Goal: Task Accomplishment & Management: Complete application form

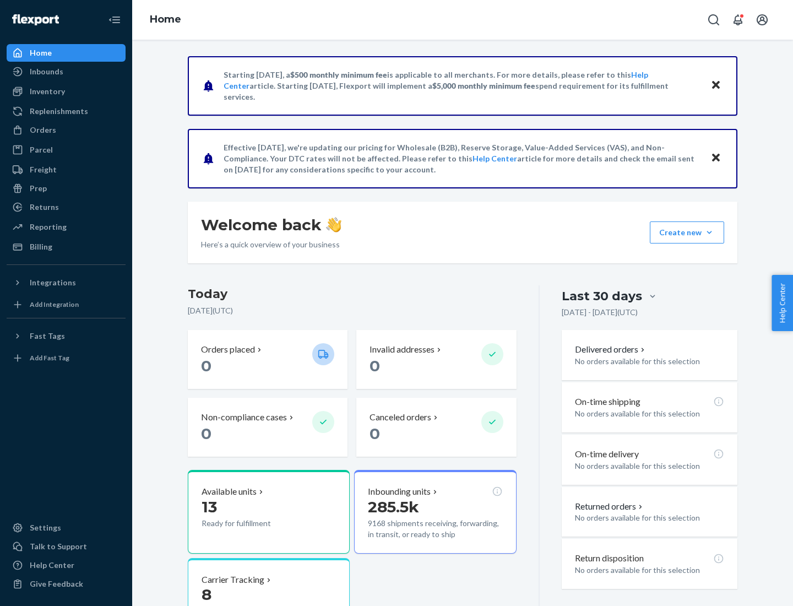
click at [710, 232] on button "Create new Create new inbound Create new order Create new product" at bounding box center [687, 232] width 74 height 22
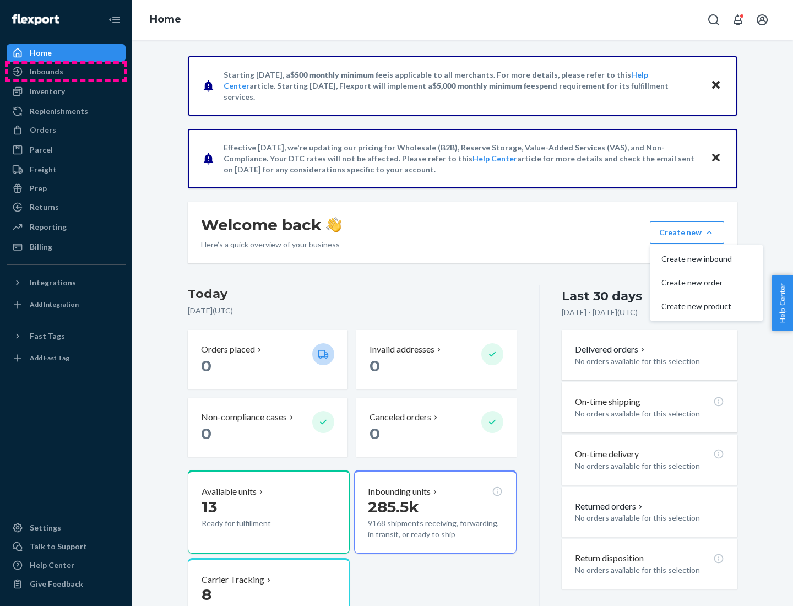
click at [66, 72] on div "Inbounds" at bounding box center [66, 71] width 117 height 15
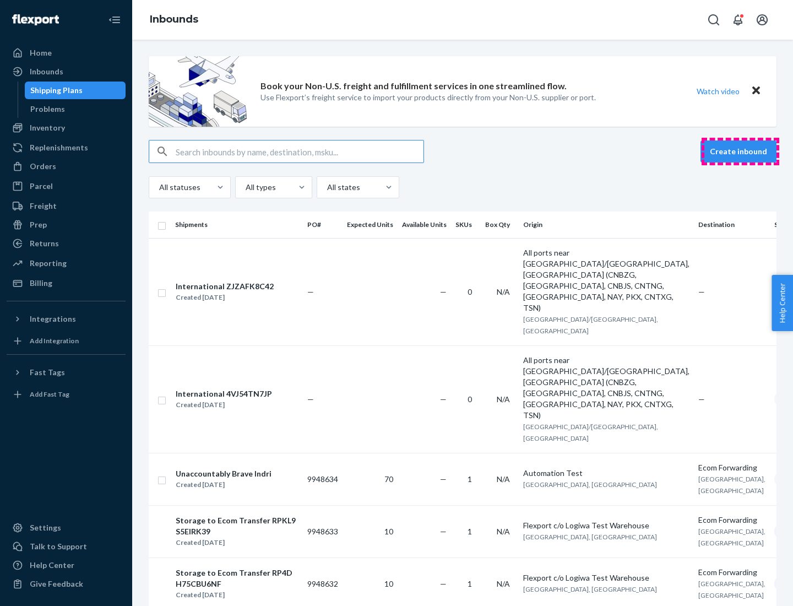
click at [740, 152] on button "Create inbound" at bounding box center [739, 151] width 76 height 22
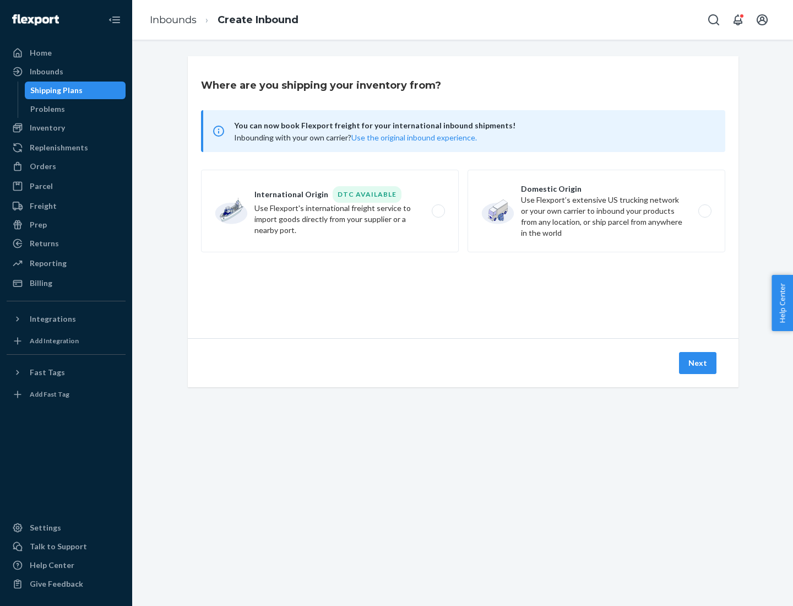
click at [597, 211] on label "Domestic Origin Use Flexport’s extensive US trucking network or your own carrie…" at bounding box center [597, 211] width 258 height 83
click at [705, 211] on input "Domestic Origin Use Flexport’s extensive US trucking network or your own carrie…" at bounding box center [708, 211] width 7 height 7
radio input "true"
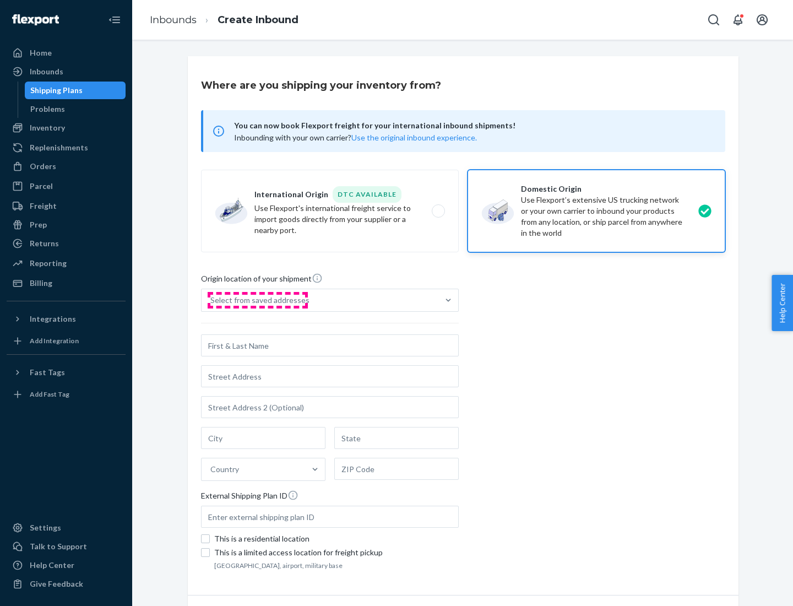
click at [257, 300] on div "Select from saved addresses" at bounding box center [259, 300] width 99 height 11
click at [212, 300] on input "Select from saved addresses" at bounding box center [210, 300] width 1 height 11
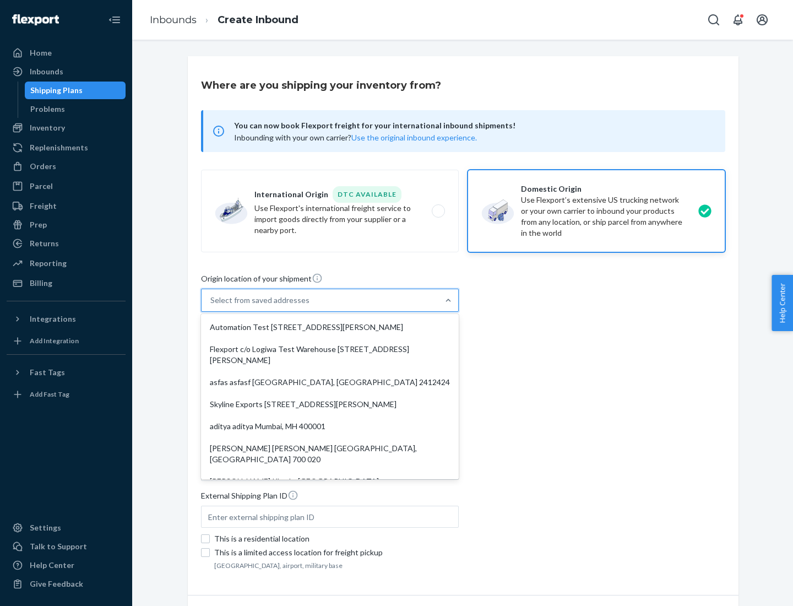
scroll to position [4, 0]
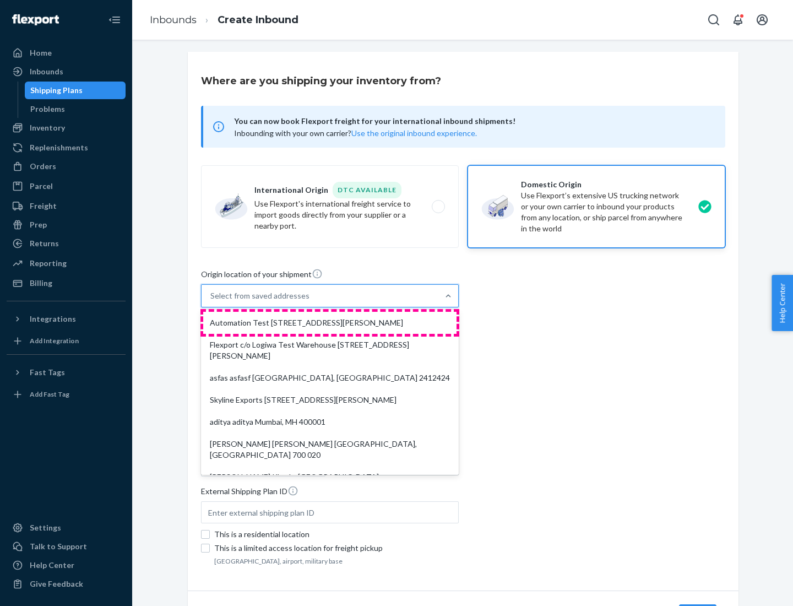
click at [330, 323] on div "Automation Test [STREET_ADDRESS][PERSON_NAME]" at bounding box center [329, 323] width 253 height 22
click at [212, 301] on input "option Automation Test [STREET_ADDRESS][PERSON_NAME]. 9 results available. Use …" at bounding box center [210, 295] width 1 height 11
type input "Automation Test"
type input "9th Floor"
type input "[GEOGRAPHIC_DATA]"
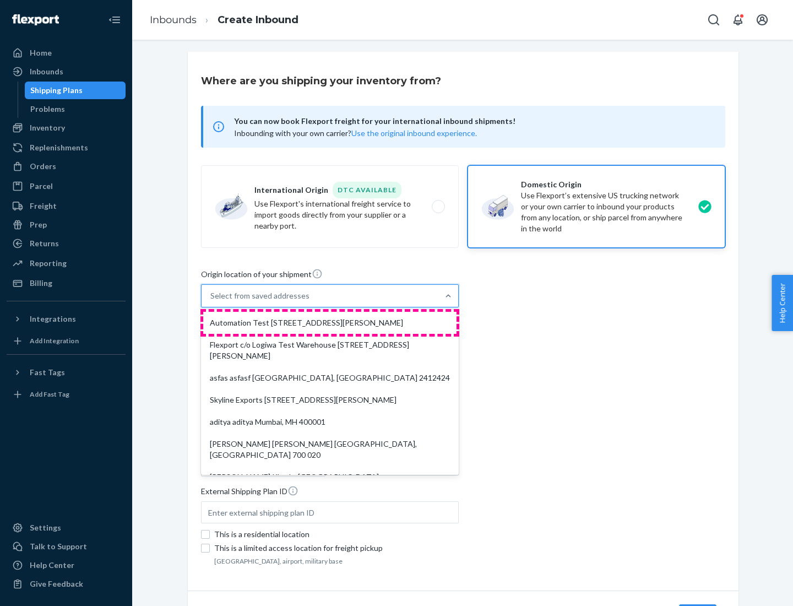
type input "CA"
type input "94104"
type input "[STREET_ADDRESS][PERSON_NAME]"
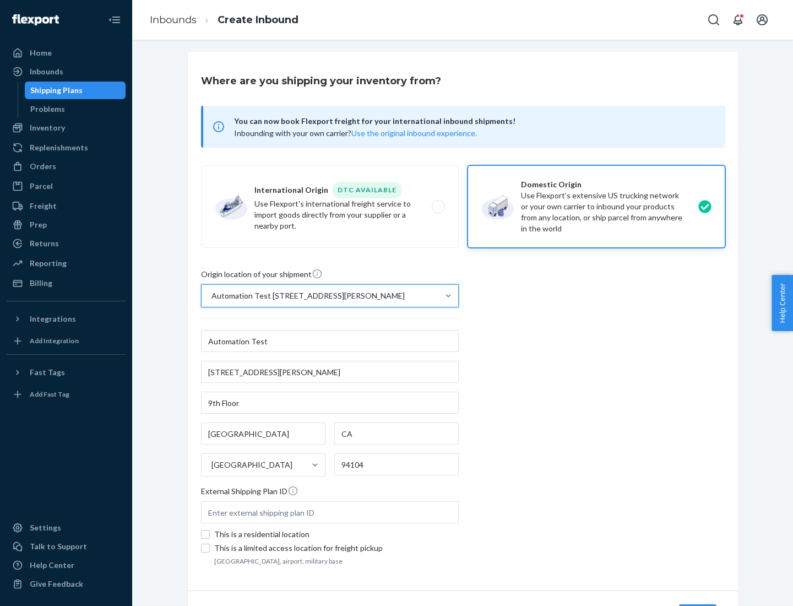
scroll to position [64, 0]
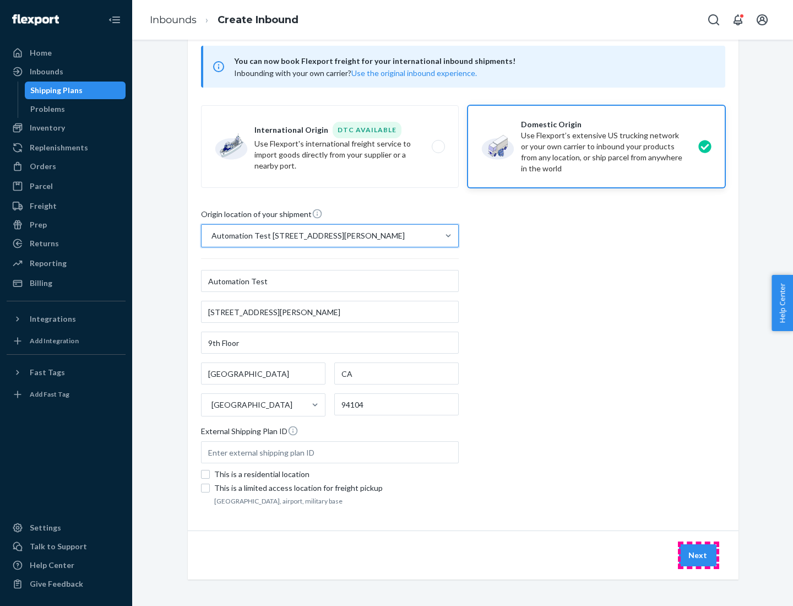
click at [699, 555] on button "Next" at bounding box center [697, 555] width 37 height 22
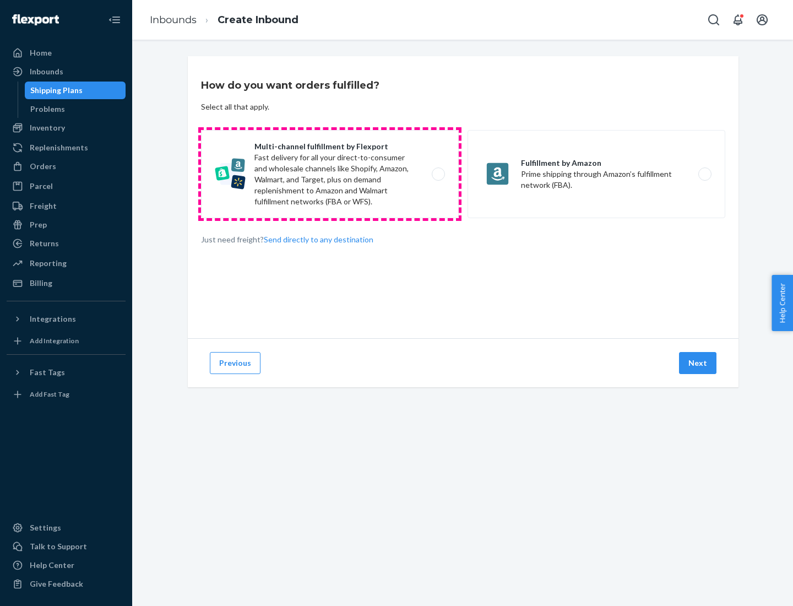
click at [330, 174] on label "Multi-channel fulfillment by Flexport Fast delivery for all your direct-to-cons…" at bounding box center [330, 174] width 258 height 88
click at [438, 174] on input "Multi-channel fulfillment by Flexport Fast delivery for all your direct-to-cons…" at bounding box center [441, 174] width 7 height 7
radio input "true"
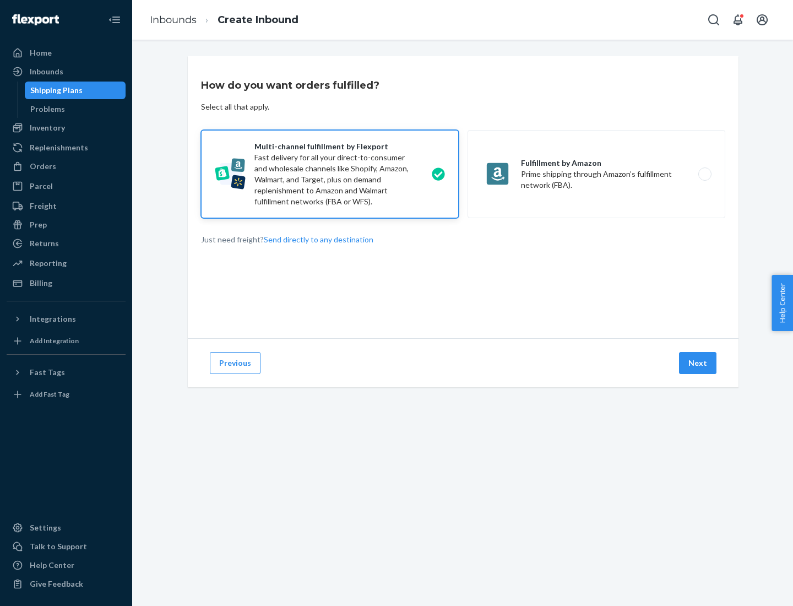
click at [699, 363] on button "Next" at bounding box center [697, 363] width 37 height 22
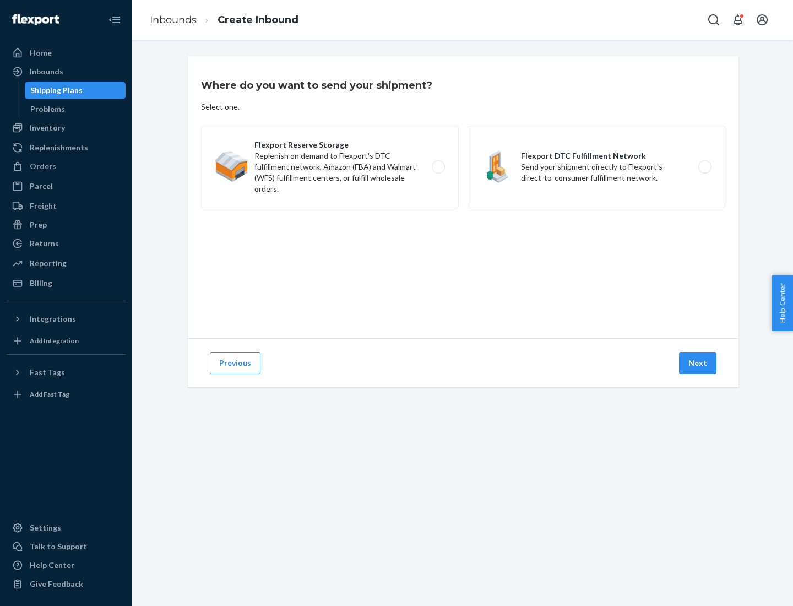
click at [597, 167] on label "Flexport DTC Fulfillment Network Send your shipment directly to Flexport's dire…" at bounding box center [597, 167] width 258 height 83
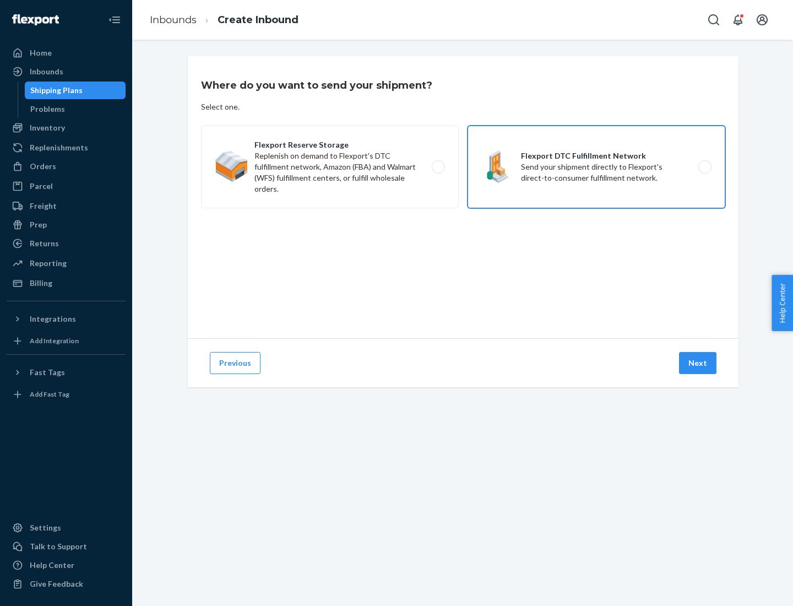
click at [705, 167] on input "Flexport DTC Fulfillment Network Send your shipment directly to Flexport's dire…" at bounding box center [708, 167] width 7 height 7
radio input "true"
click at [699, 363] on button "Next" at bounding box center [697, 363] width 37 height 22
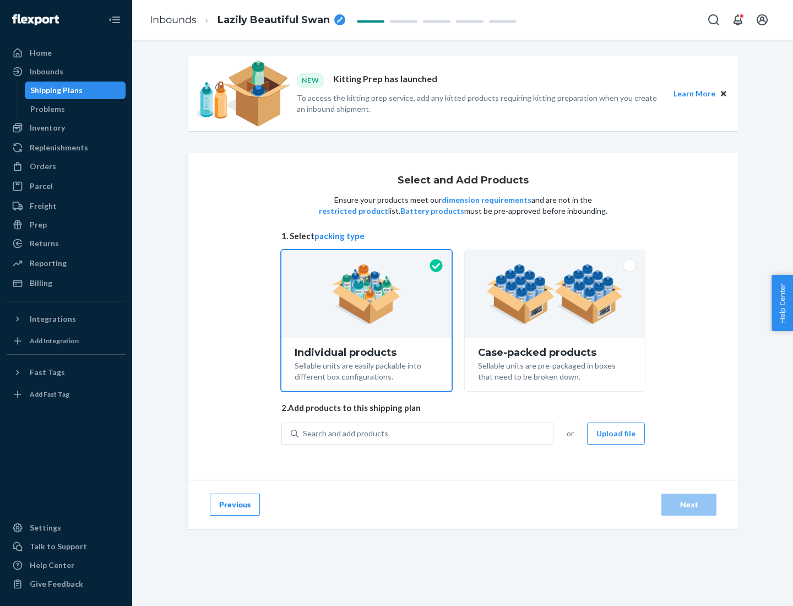
click at [555, 294] on img at bounding box center [554, 294] width 137 height 61
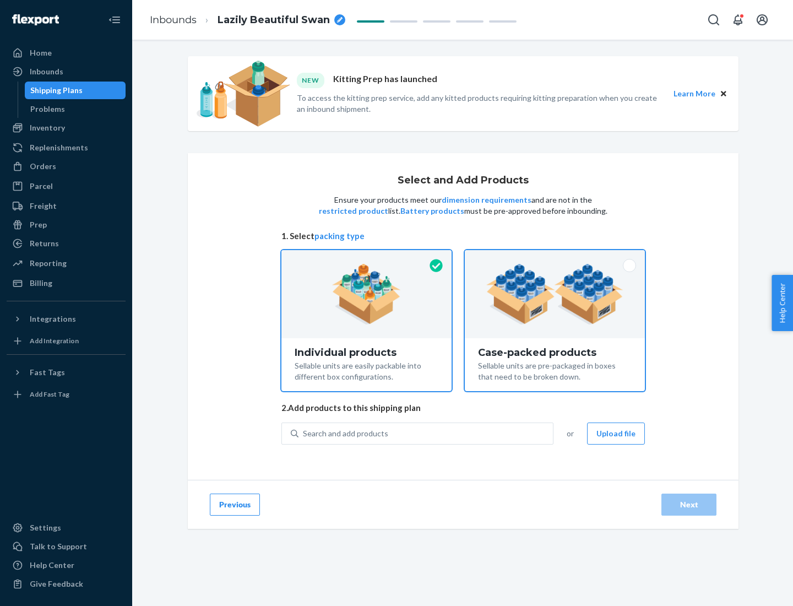
click at [555, 257] on input "Case-packed products Sellable units are pre-packaged in boxes that need to be b…" at bounding box center [554, 253] width 7 height 7
radio input "true"
radio input "false"
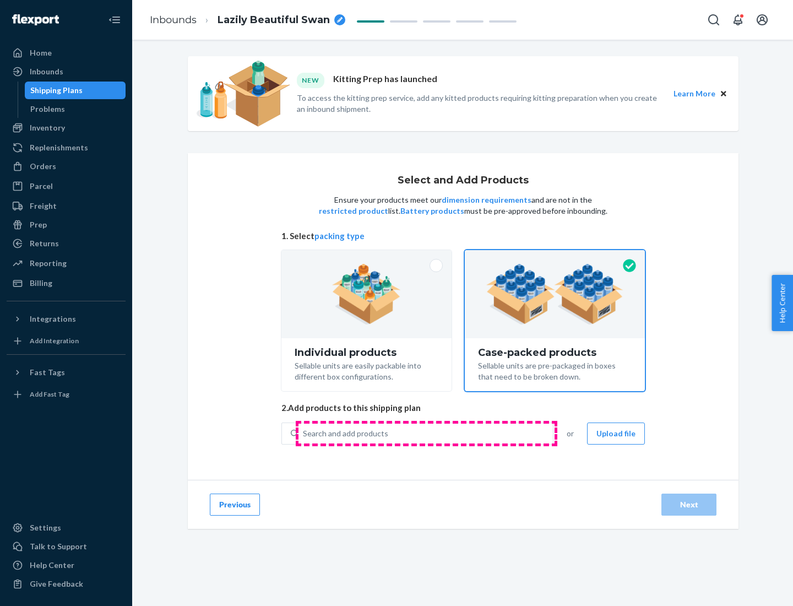
click at [426, 433] on div "Search and add products" at bounding box center [426, 434] width 255 height 20
click at [304, 433] on input "Search and add products" at bounding box center [303, 433] width 1 height 11
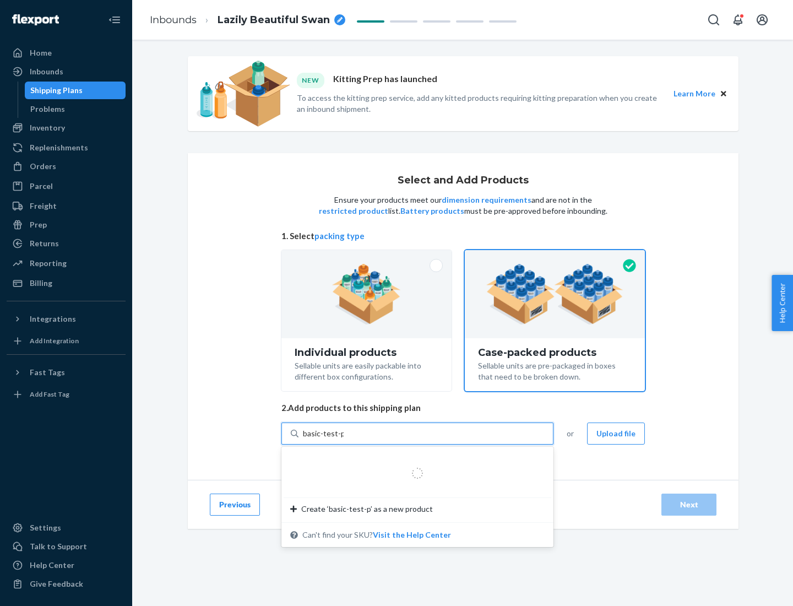
type input "basic-test-product-1"
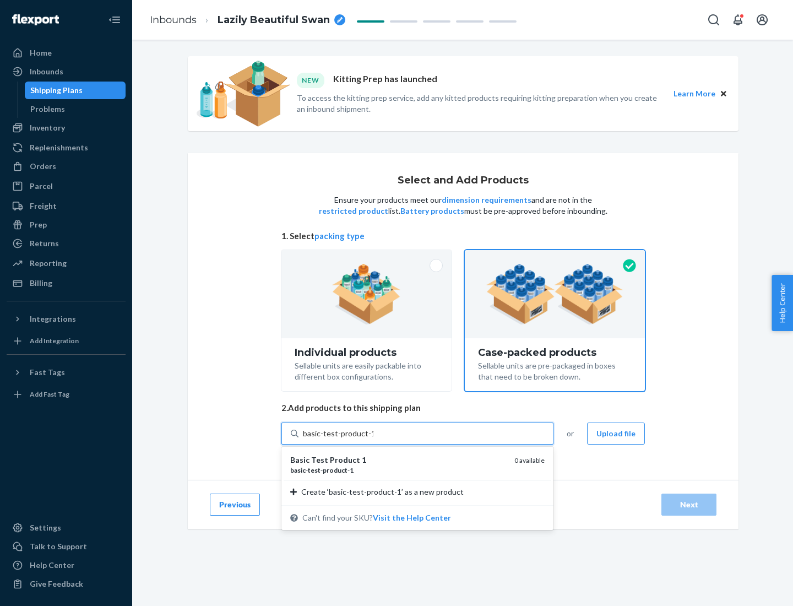
click at [398, 470] on div "basic - test - product - 1" at bounding box center [397, 470] width 215 height 9
click at [374, 439] on input "basic-test-product-1" at bounding box center [338, 433] width 71 height 11
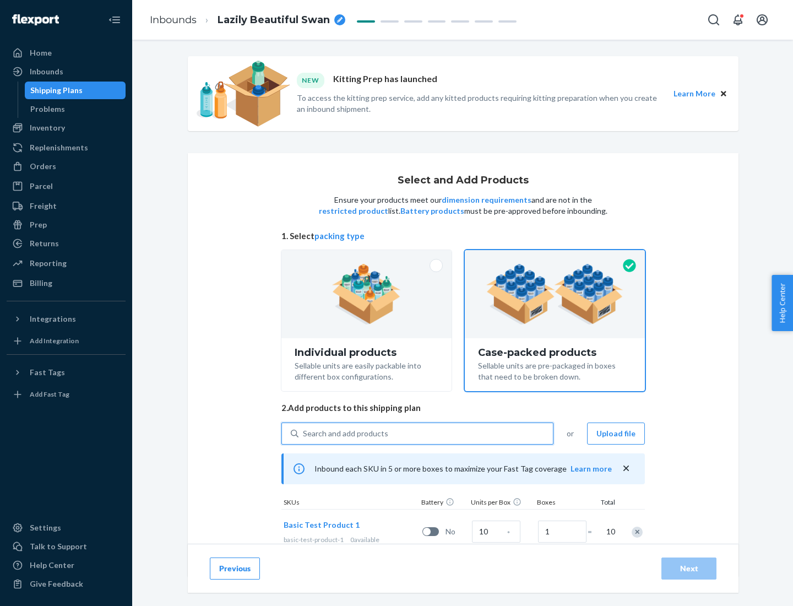
scroll to position [33, 0]
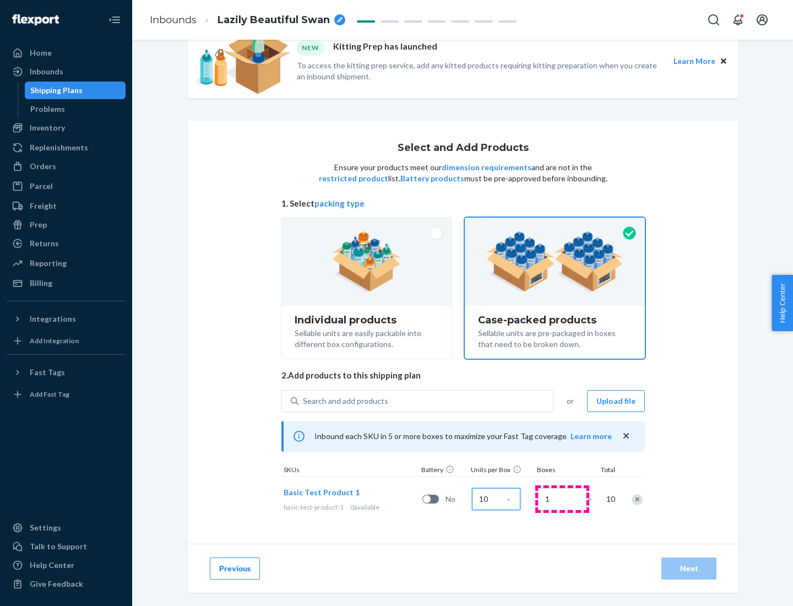
type input "10"
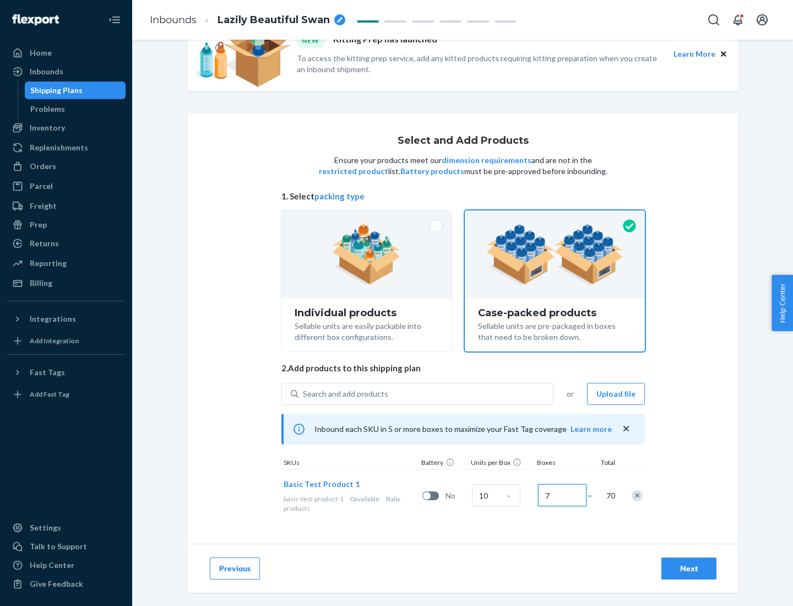
type input "7"
click at [689, 569] on div "Next" at bounding box center [689, 568] width 36 height 11
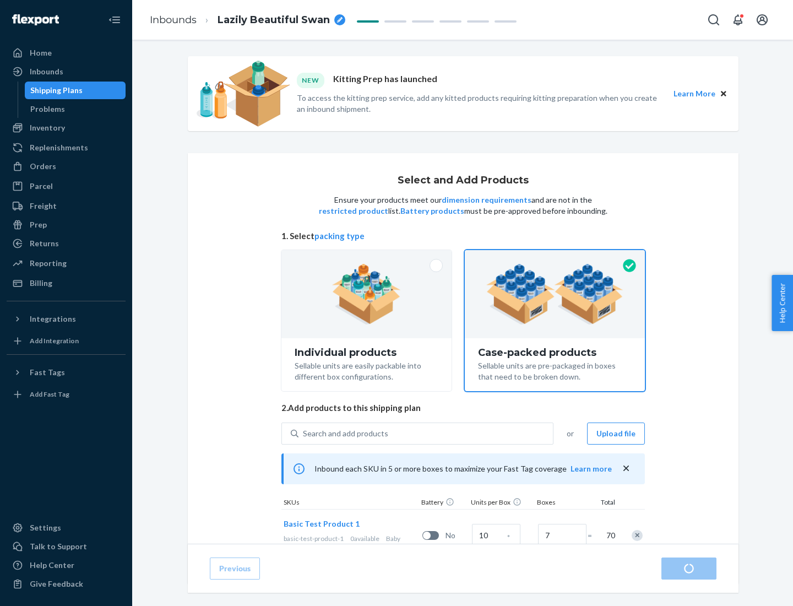
radio input "true"
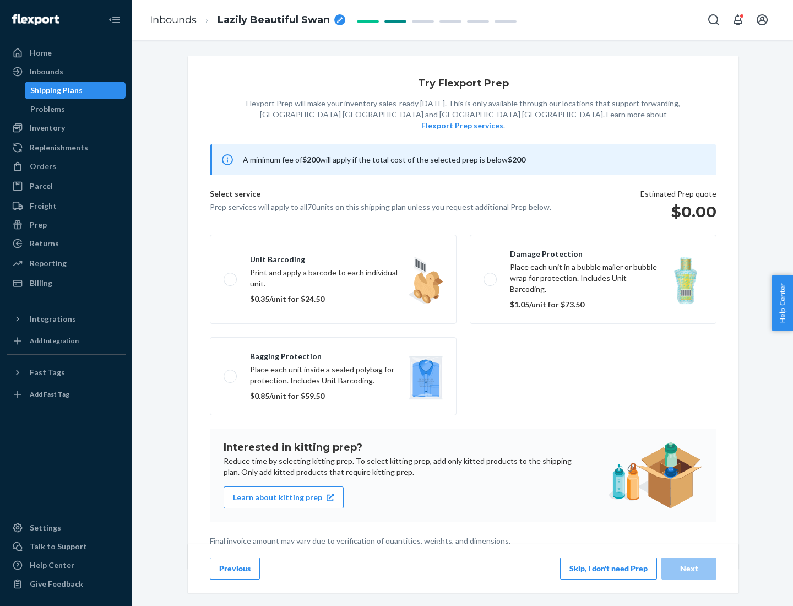
scroll to position [3, 0]
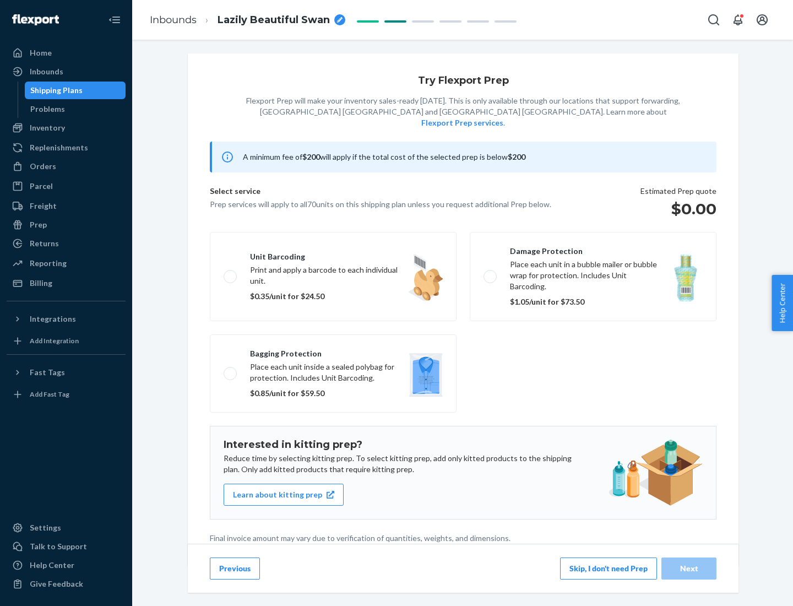
click at [333, 351] on label "Bagging protection Place each unit inside a sealed polybag for protection. Incl…" at bounding box center [333, 373] width 247 height 78
click at [231, 370] on input "Bagging protection Place each unit inside a sealed polybag for protection. Incl…" at bounding box center [227, 373] width 7 height 7
checkbox input "true"
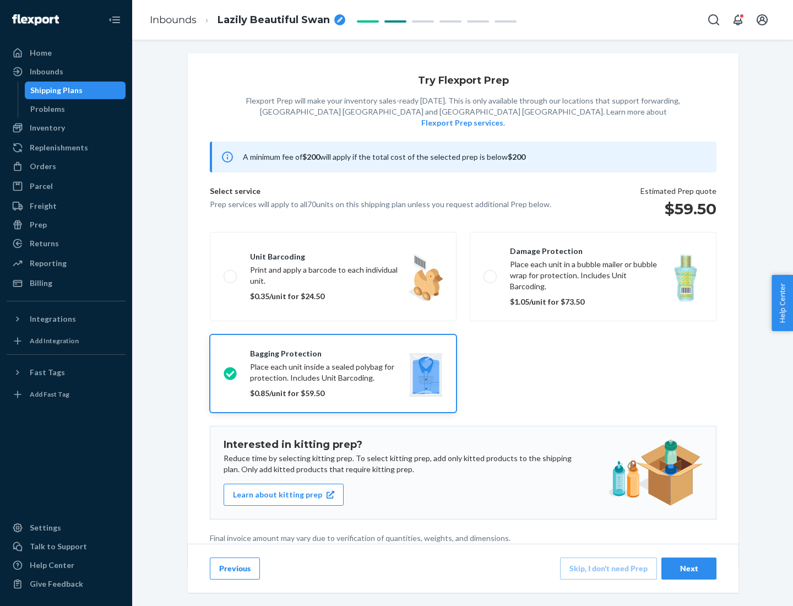
click at [689, 568] on div "Next" at bounding box center [689, 568] width 36 height 11
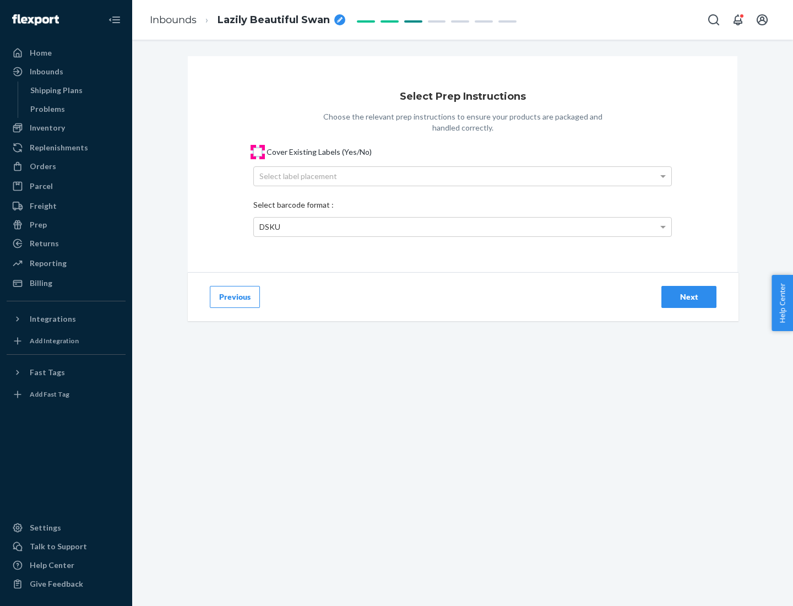
click at [258, 152] on input "Cover Existing Labels (Yes/No)" at bounding box center [257, 152] width 9 height 9
checkbox input "true"
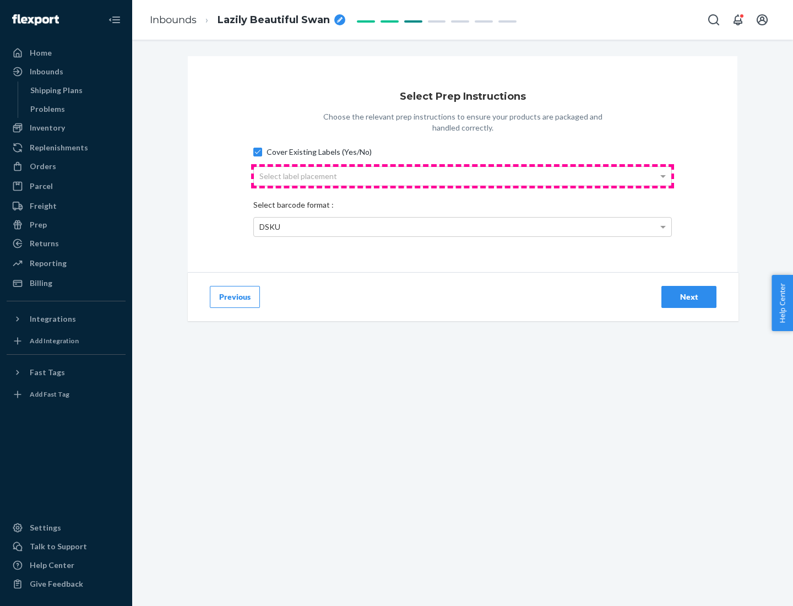
click at [463, 176] on div "Select label placement" at bounding box center [463, 176] width 418 height 19
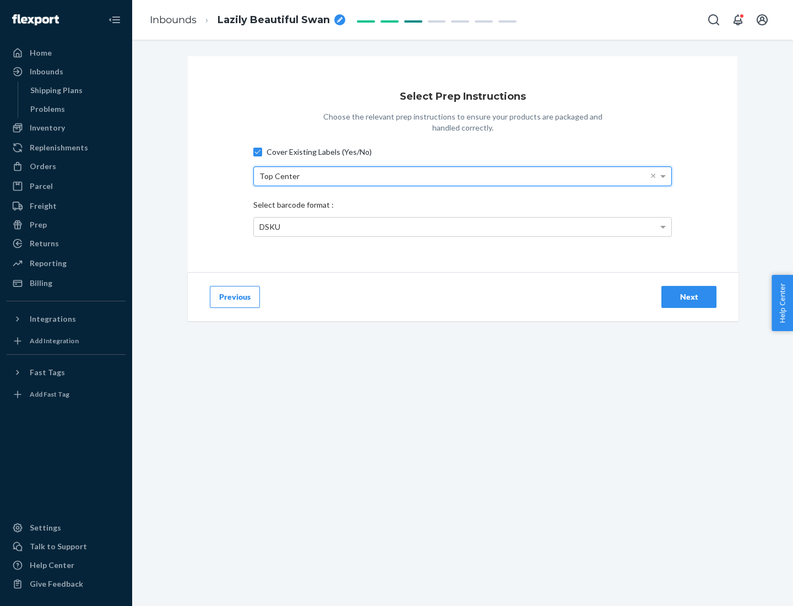
click at [463, 226] on div "DSKU" at bounding box center [463, 227] width 418 height 19
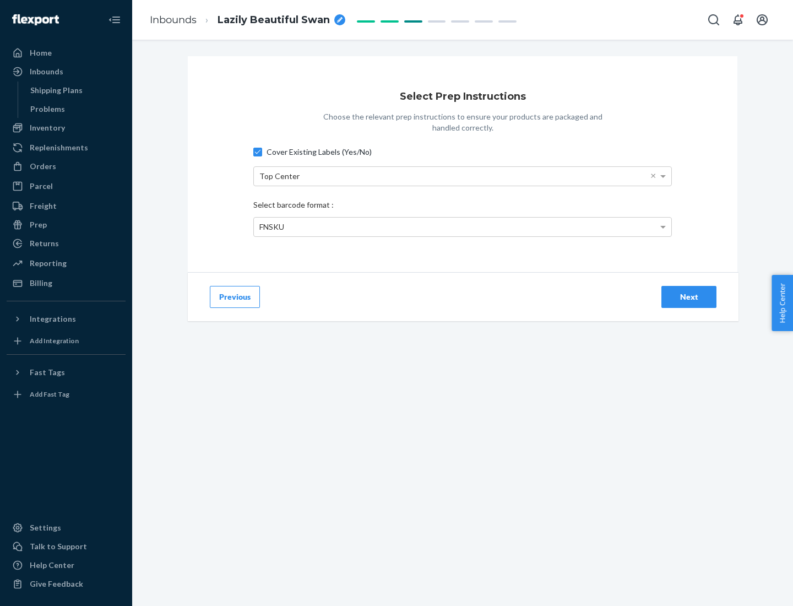
click at [689, 296] on div "Next" at bounding box center [689, 296] width 36 height 11
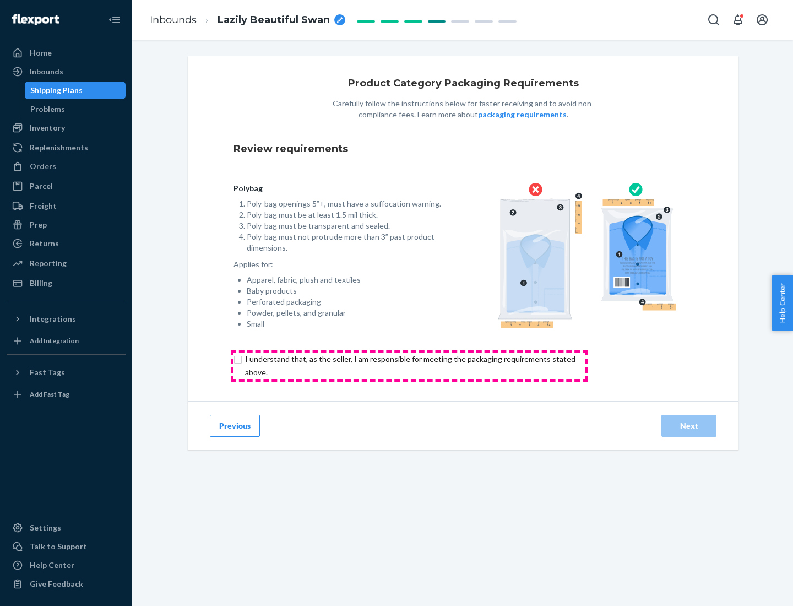
click at [409, 365] on input "checkbox" at bounding box center [417, 366] width 366 height 26
checkbox input "true"
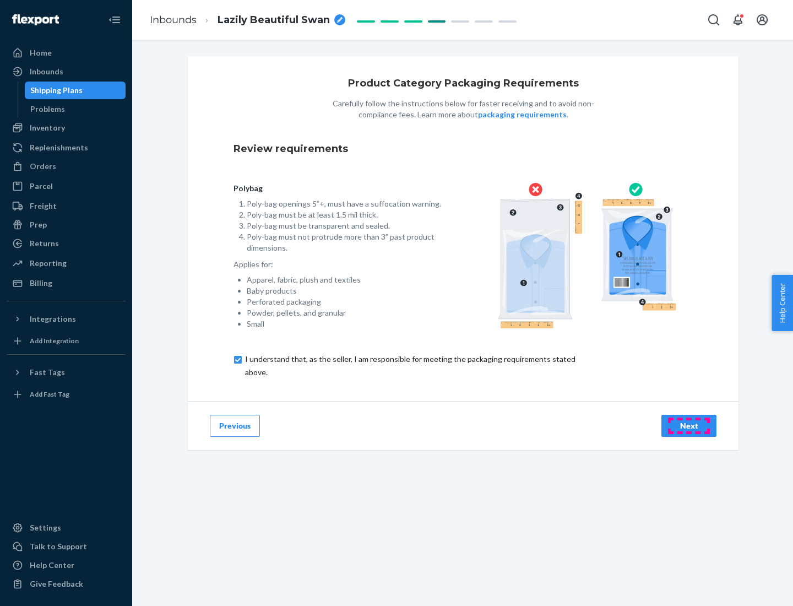
click at [689, 425] on div "Next" at bounding box center [689, 425] width 36 height 11
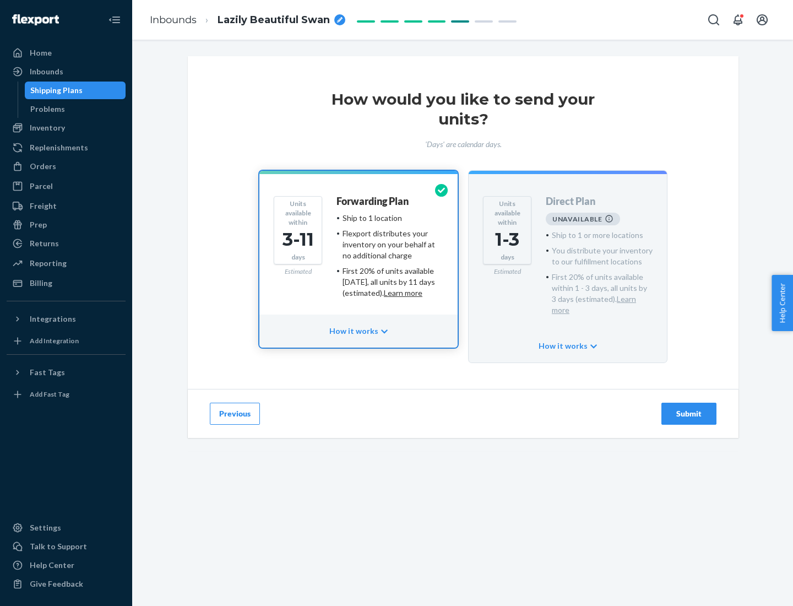
click at [374, 201] on h4 "Forwarding Plan" at bounding box center [373, 201] width 72 height 11
click at [689, 408] on div "Submit" at bounding box center [689, 413] width 36 height 11
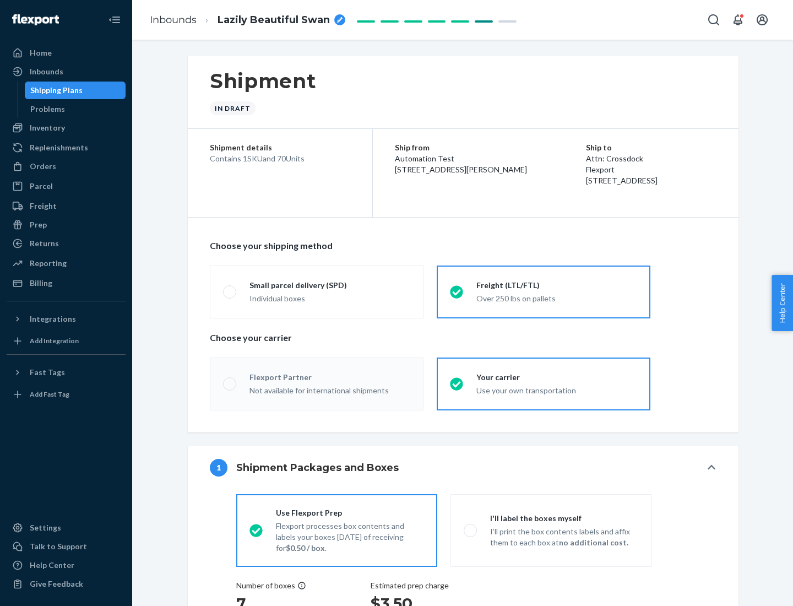
radio input "true"
radio input "false"
radio input "true"
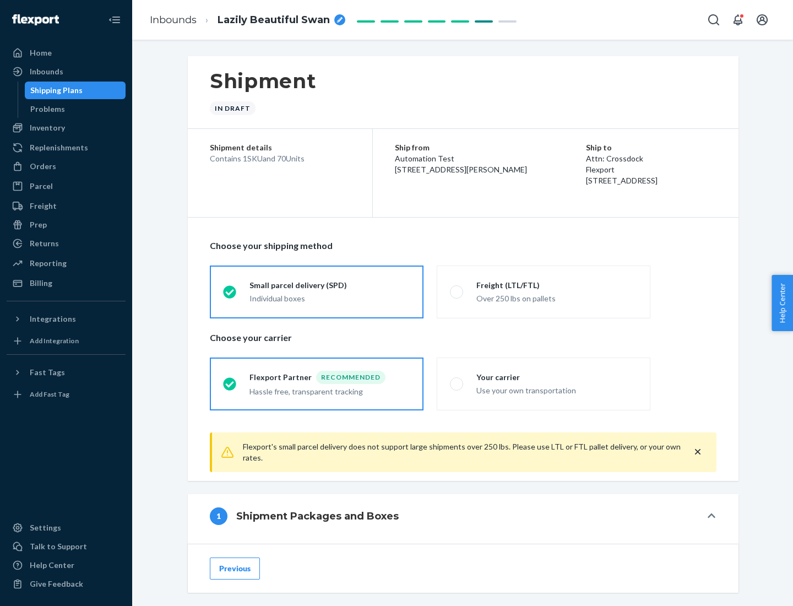
click at [330, 297] on div "Individual boxes" at bounding box center [330, 298] width 161 height 11
click at [230, 295] on input "Small parcel delivery (SPD) Individual boxes" at bounding box center [226, 291] width 7 height 7
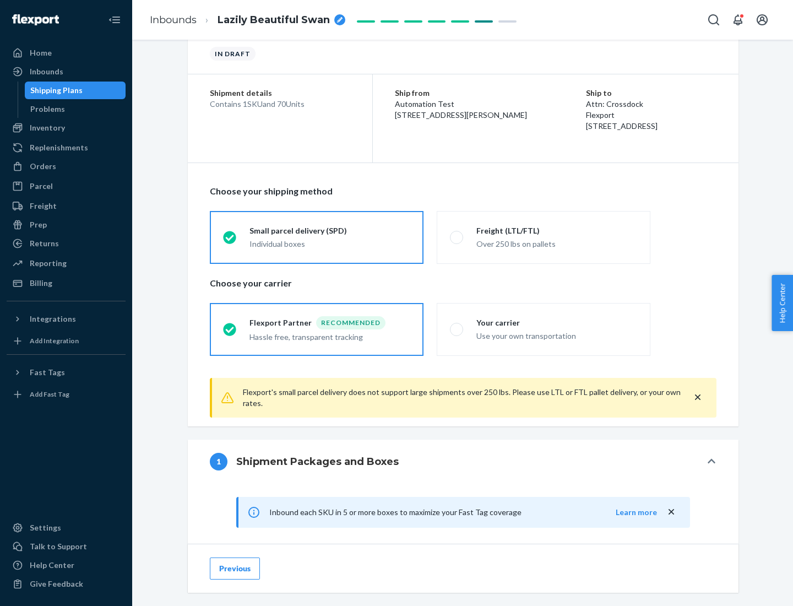
click at [557, 322] on div "Your carrier" at bounding box center [557, 322] width 161 height 11
click at [457, 326] on input "Your carrier Use your own transportation" at bounding box center [453, 329] width 7 height 7
radio input "true"
radio input "false"
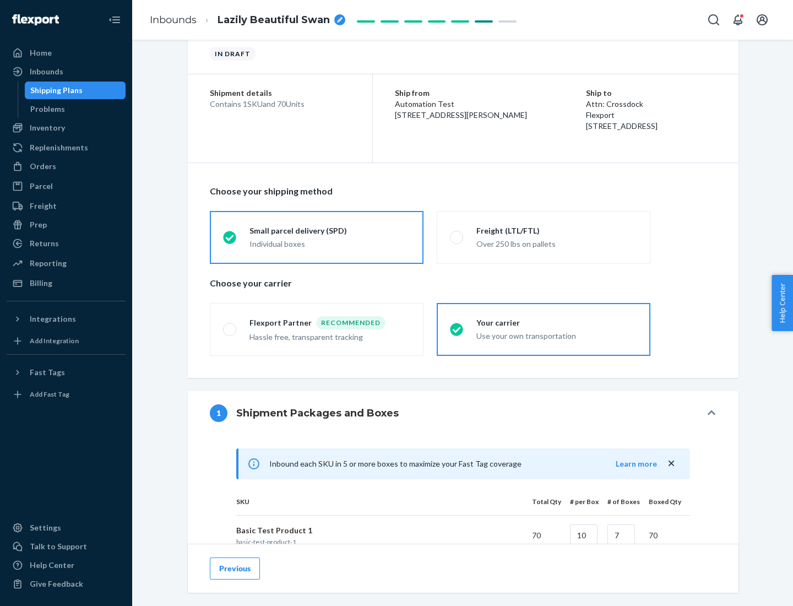
scroll to position [267, 0]
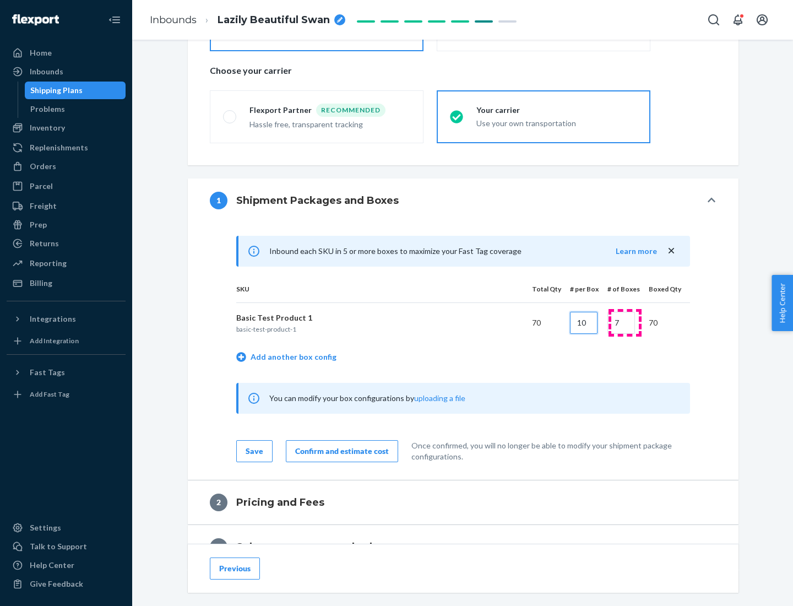
type input "10"
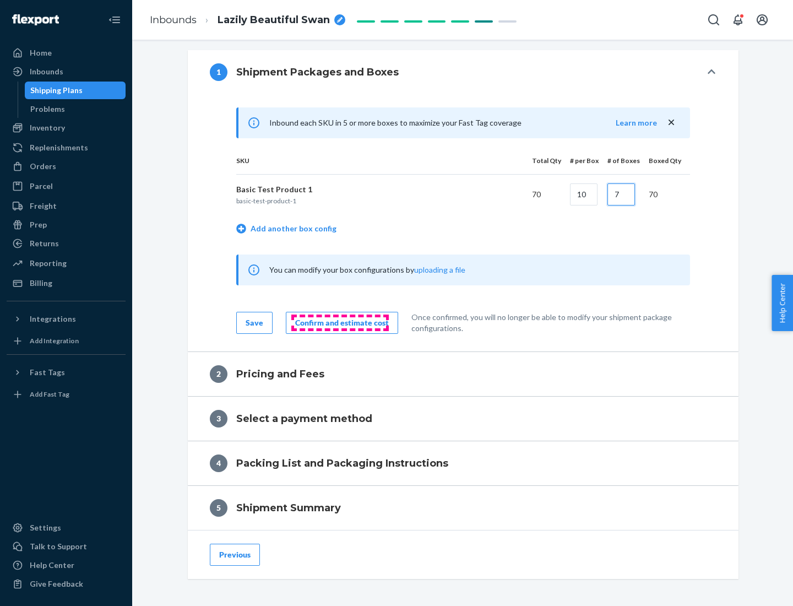
type input "7"
click at [340, 322] on div "Confirm and estimate cost" at bounding box center [342, 322] width 94 height 11
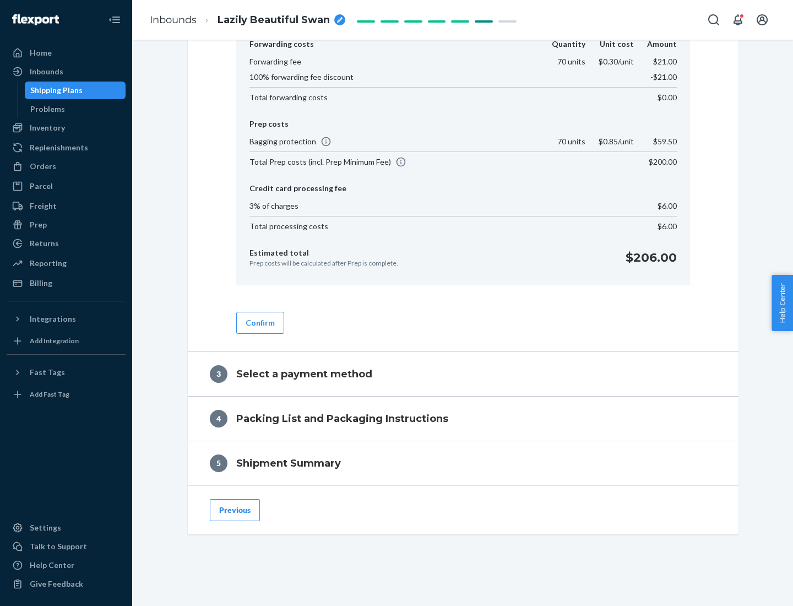
click at [259, 322] on button "Confirm" at bounding box center [260, 323] width 48 height 22
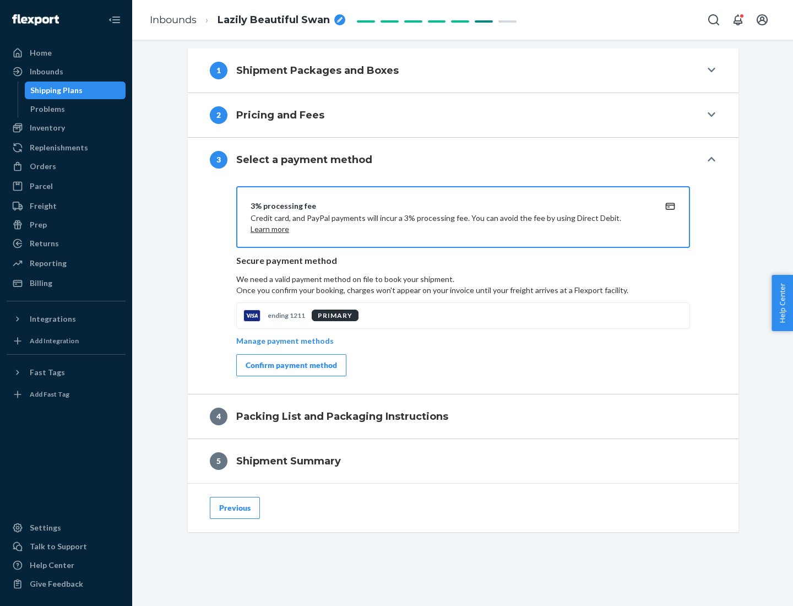
scroll to position [397, 0]
click at [290, 365] on div "Confirm payment method" at bounding box center [291, 365] width 91 height 11
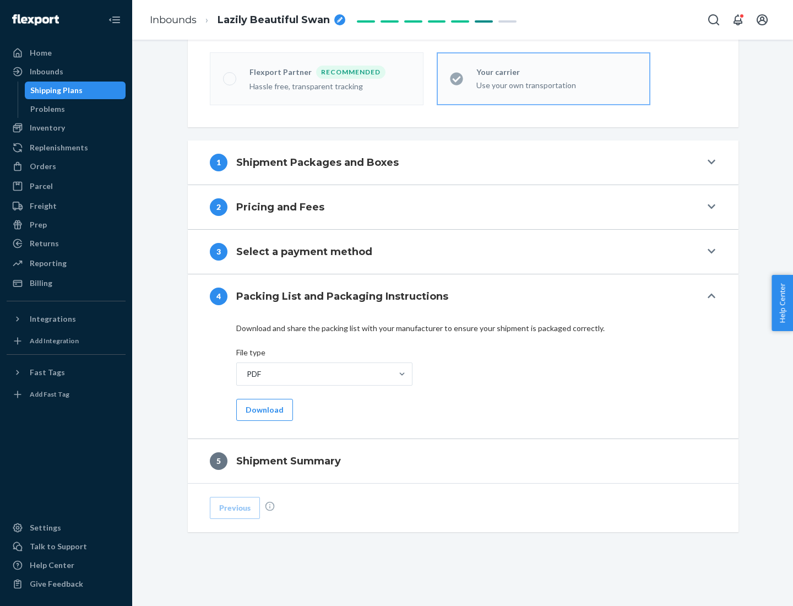
scroll to position [305, 0]
click at [263, 409] on button "Download" at bounding box center [264, 410] width 57 height 22
